Goal: Information Seeking & Learning: Learn about a topic

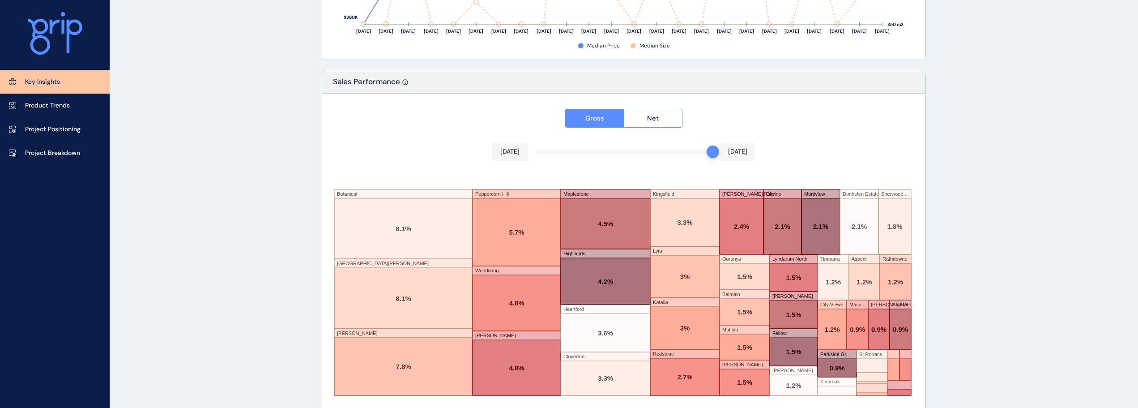
scroll to position [1476, 0]
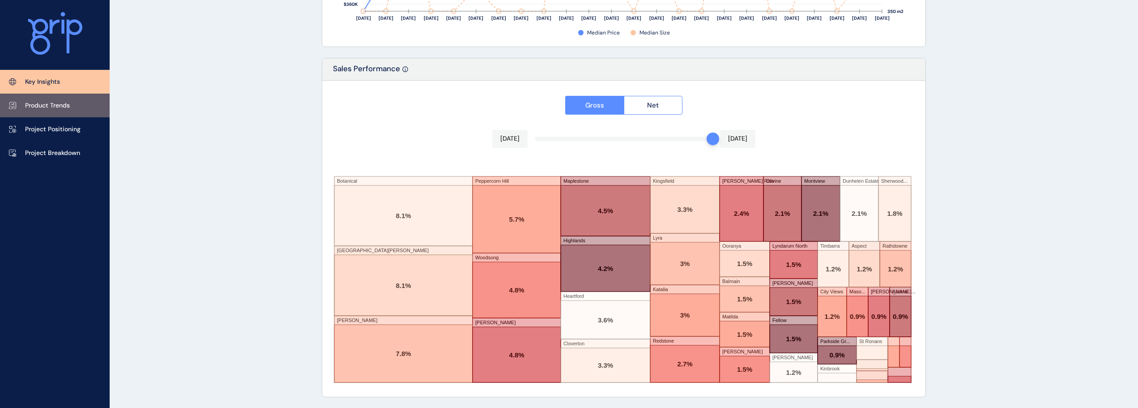
click at [79, 111] on link "Product Trends" at bounding box center [55, 106] width 110 height 24
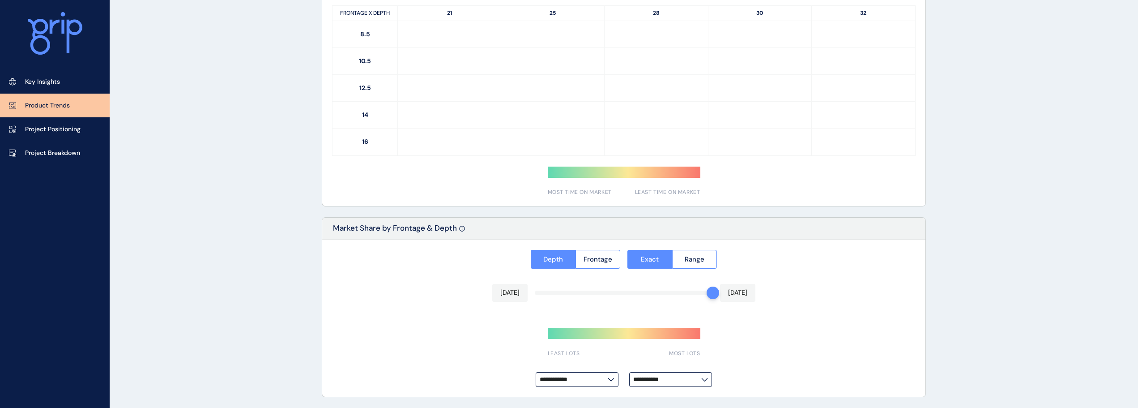
type input "**********"
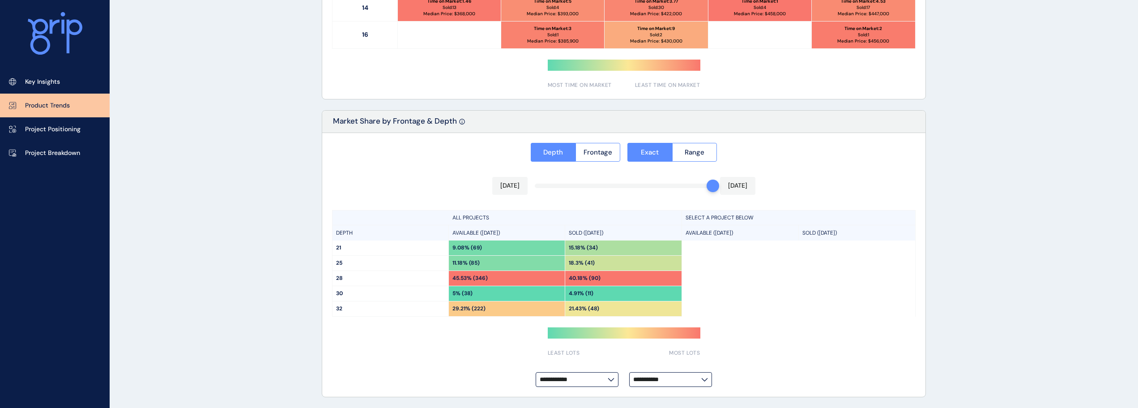
scroll to position [460, 0]
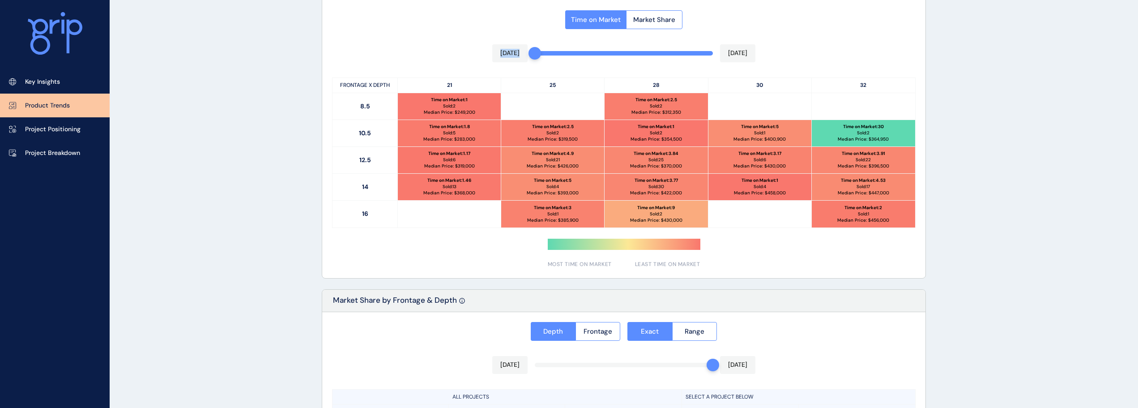
drag, startPoint x: 709, startPoint y: 49, endPoint x: 523, endPoint y: 45, distance: 186.2
click at [523, 45] on div "Time on Market Market Share [DATE] [DATE] FRONTAGE X DEPTH 21 25 28 30 32 8.5 T…" at bounding box center [623, 136] width 603 height 283
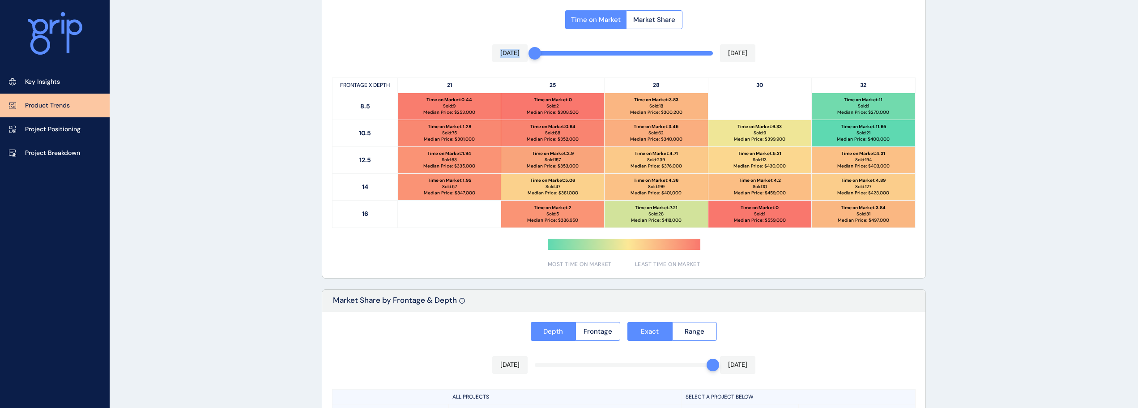
click at [442, 39] on div "Time on Market Market Share [DATE] [DATE] FRONTAGE X DEPTH 21 25 28 30 32 8.5 T…" at bounding box center [623, 136] width 603 height 283
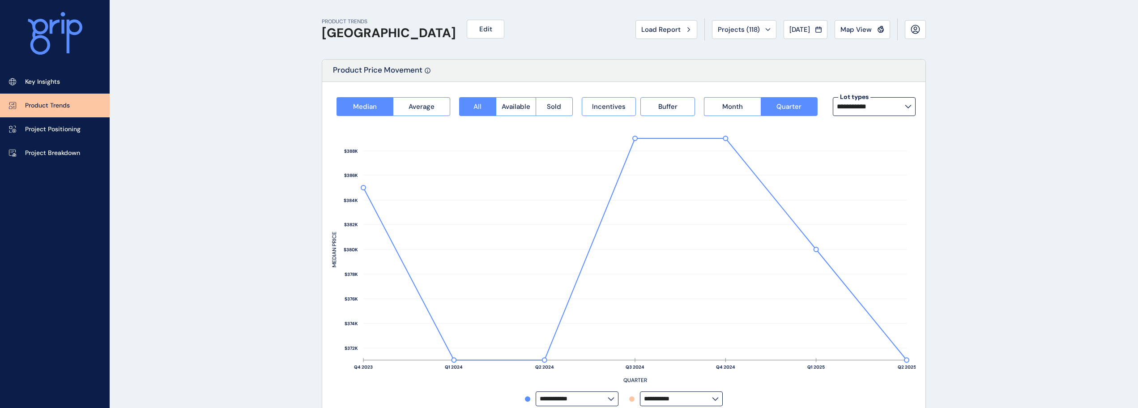
scroll to position [0, 0]
click at [662, 34] on span "Load Report" at bounding box center [660, 30] width 39 height 9
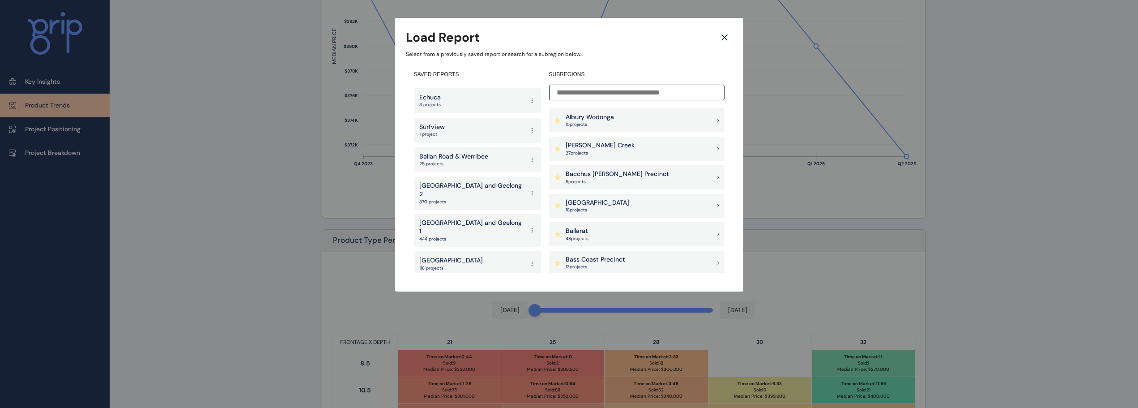
scroll to position [269, 0]
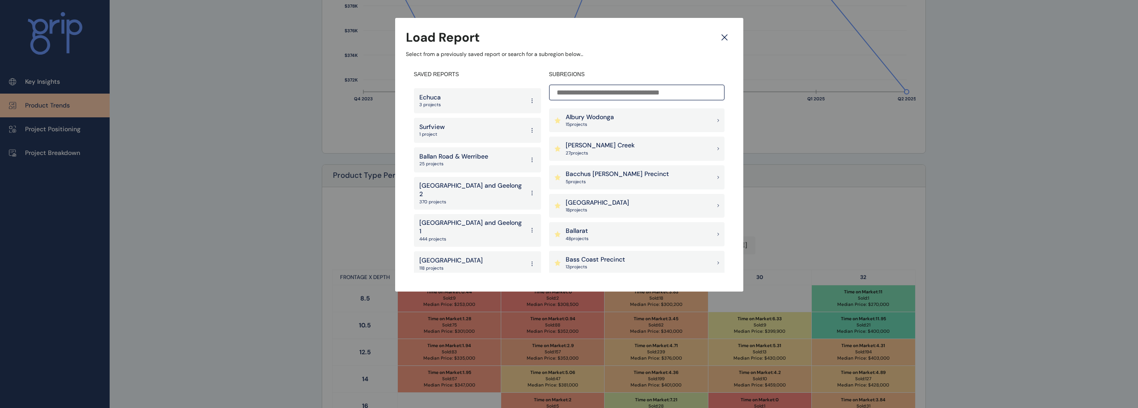
click at [438, 315] on p "West" at bounding box center [432, 319] width 26 height 9
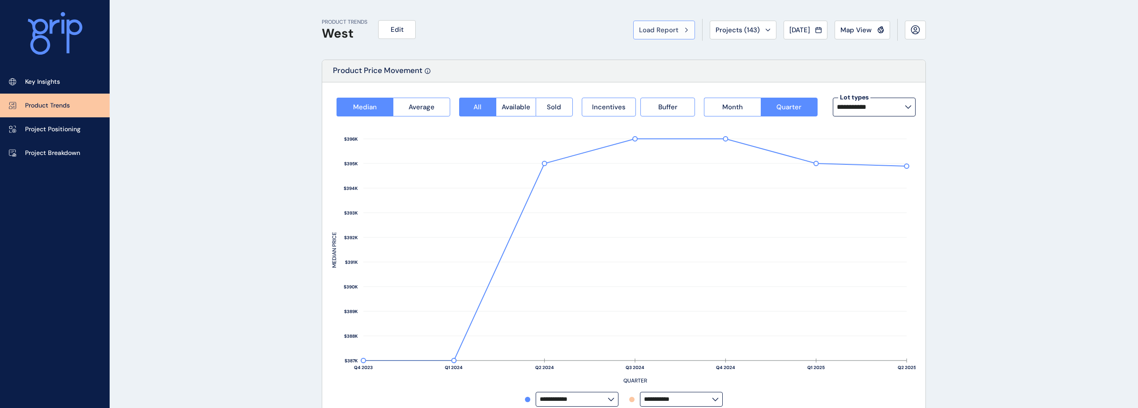
click at [661, 30] on span "Load Report" at bounding box center [658, 30] width 39 height 9
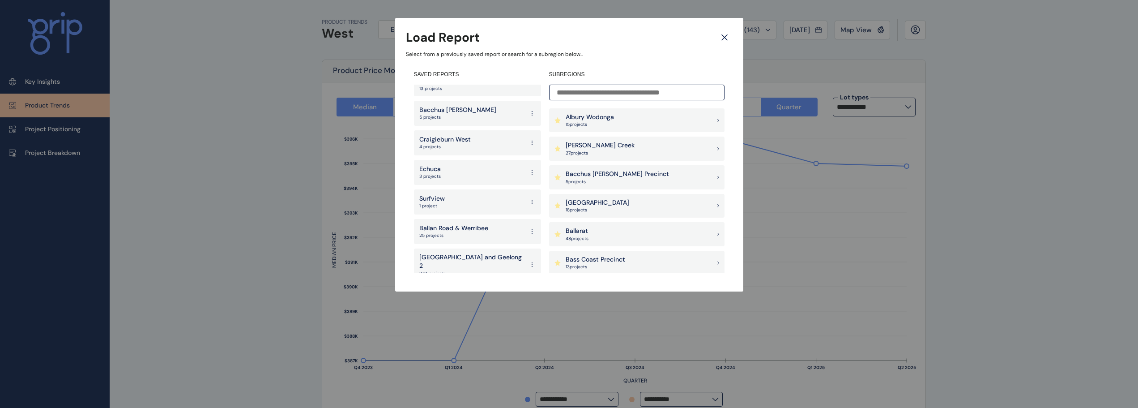
scroll to position [1772, 0]
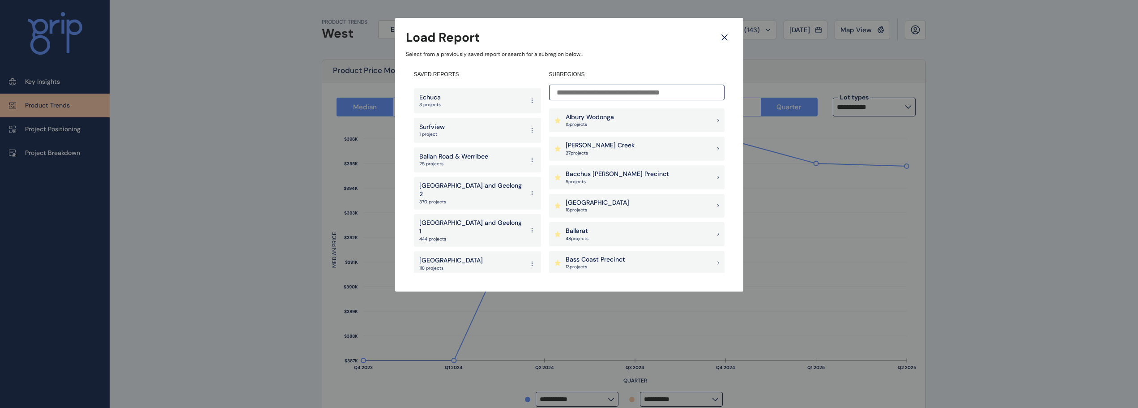
click at [476, 281] on div "[GEOGRAPHIC_DATA] 114 projects" at bounding box center [477, 293] width 127 height 25
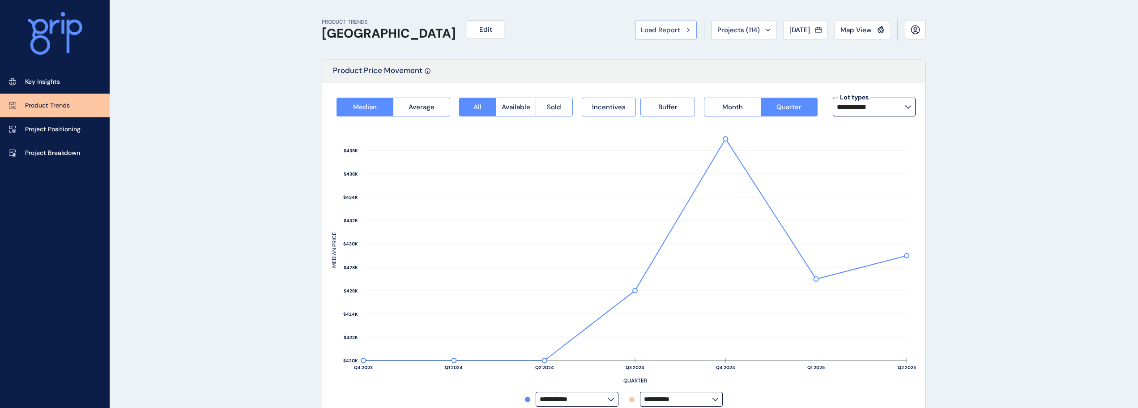
click at [667, 36] on button "Load Report" at bounding box center [666, 30] width 62 height 19
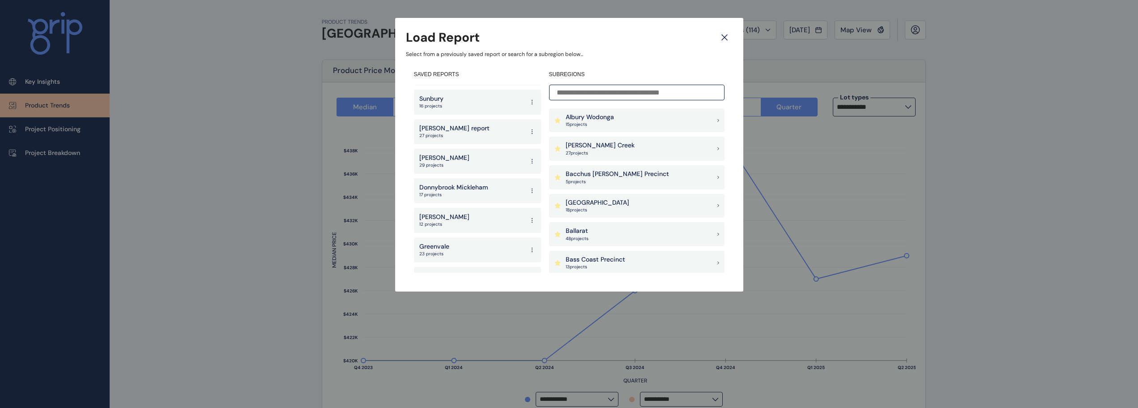
scroll to position [1432, 0]
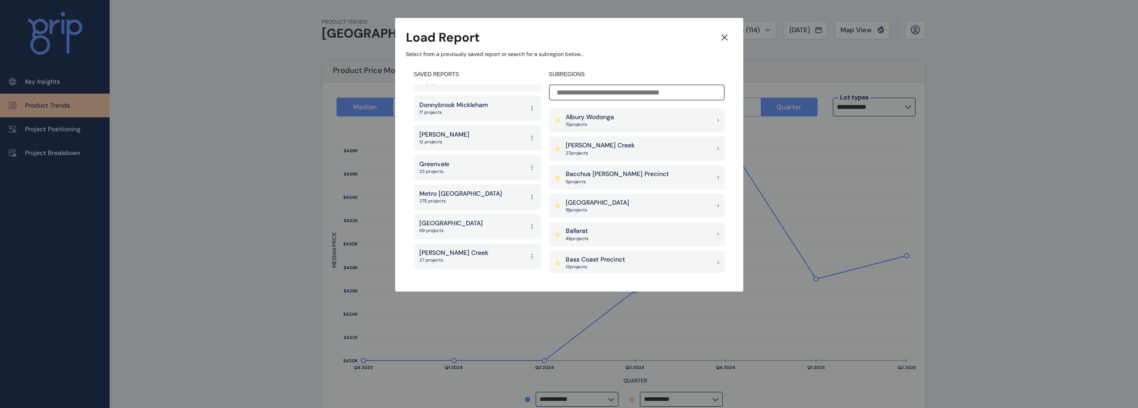
click at [457, 219] on p "[GEOGRAPHIC_DATA]" at bounding box center [451, 223] width 64 height 9
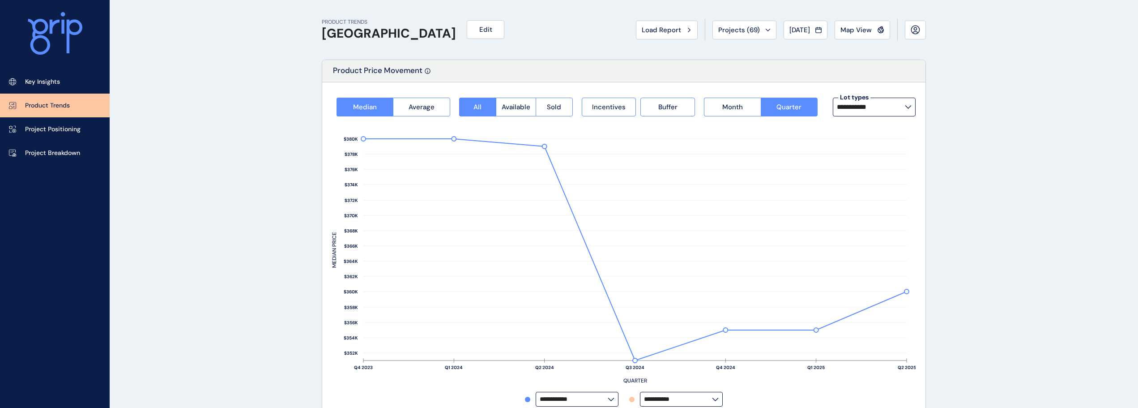
click at [650, 27] on span "Load Report" at bounding box center [661, 30] width 39 height 9
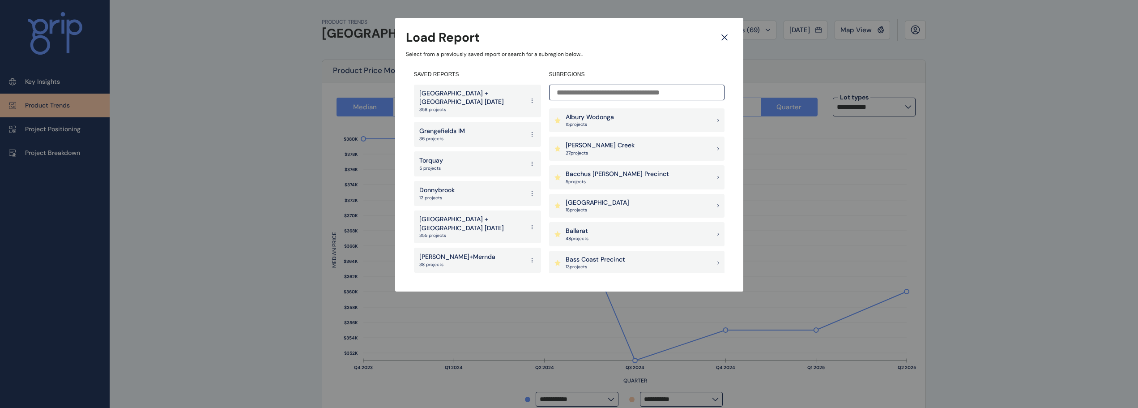
click at [473, 92] on p "[GEOGRAPHIC_DATA] + [GEOGRAPHIC_DATA] [DATE]" at bounding box center [471, 97] width 105 height 17
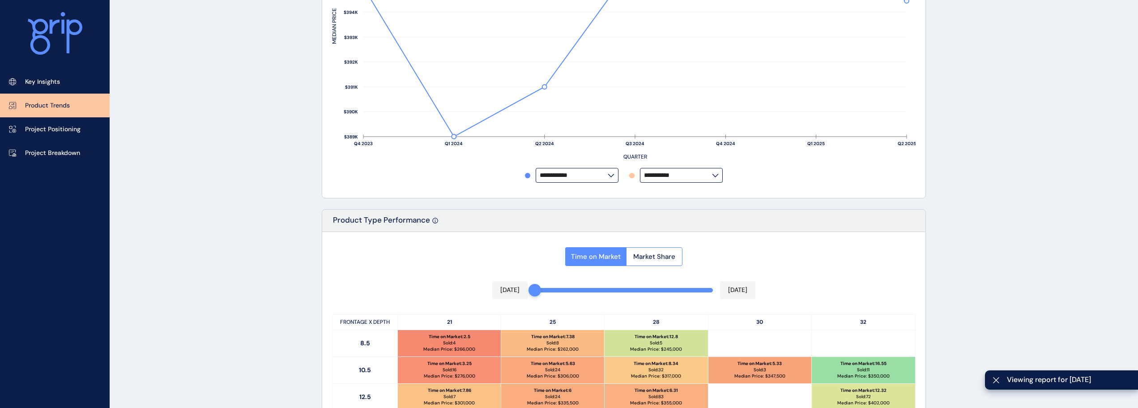
scroll to position [448, 0]
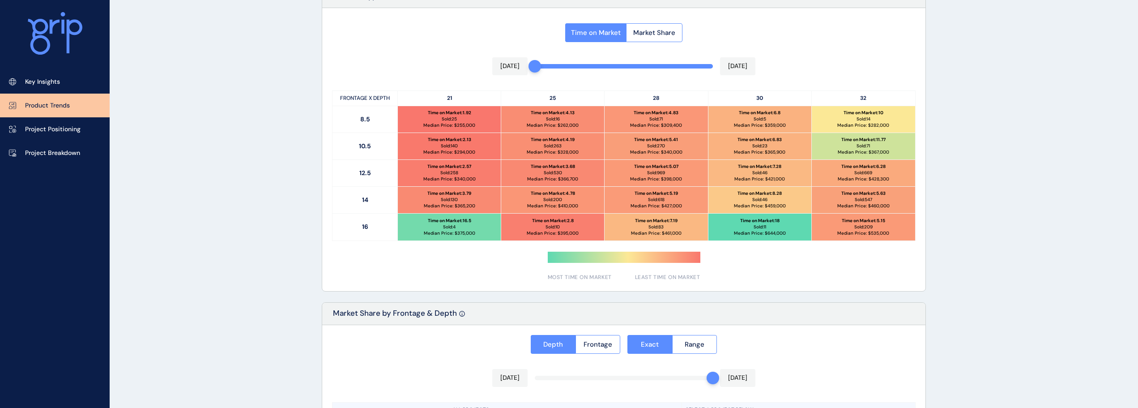
click at [858, 48] on div "Time on Market Market Share [DATE] [DATE] FRONTAGE X DEPTH 21 25 28 30 32 8.5 T…" at bounding box center [623, 149] width 603 height 283
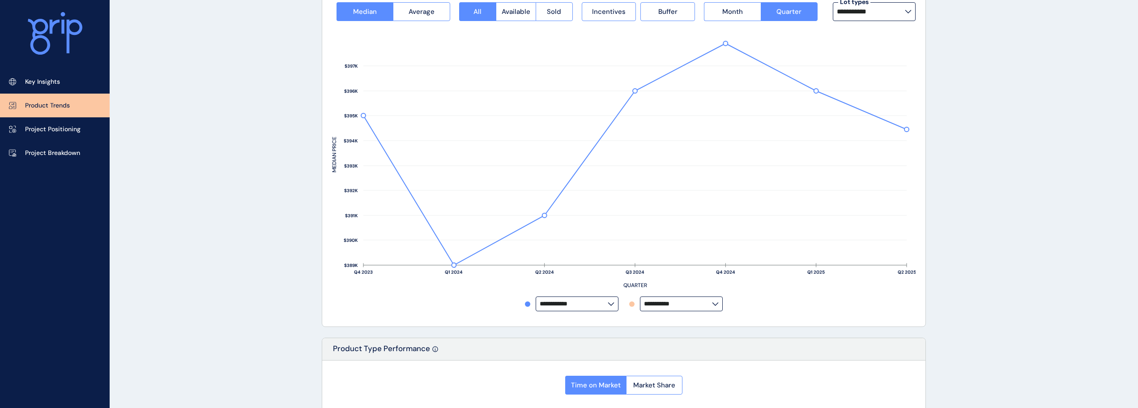
scroll to position [0, 0]
